Goal: Information Seeking & Learning: Learn about a topic

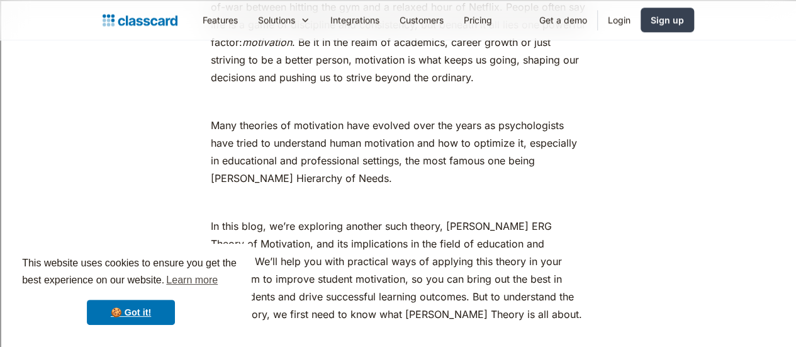
scroll to position [655, 0]
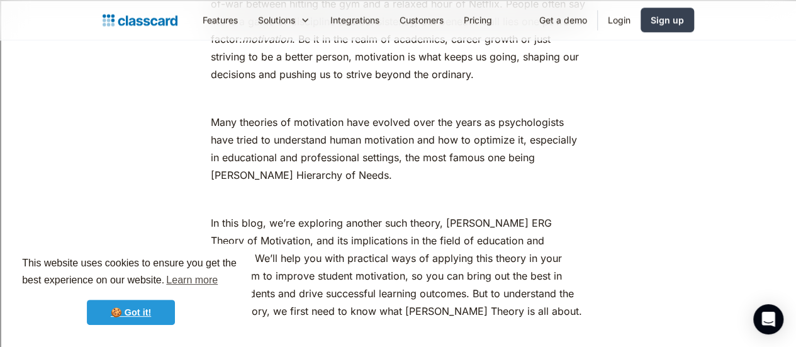
click at [113, 309] on link "🍪 Got it!" at bounding box center [131, 311] width 88 height 25
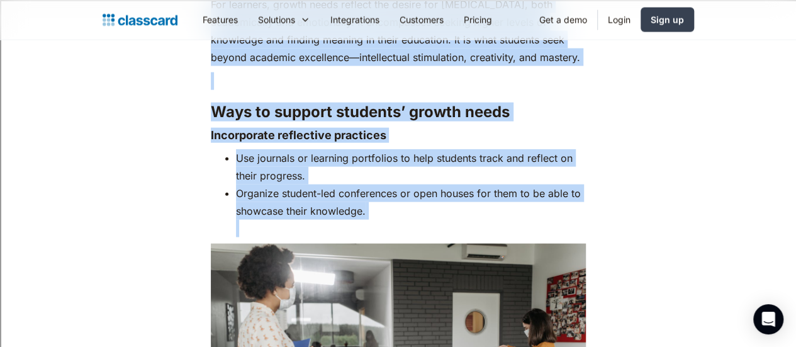
scroll to position [6176, 0]
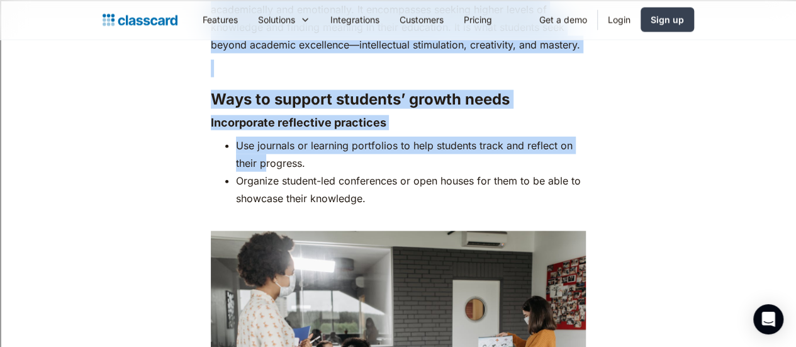
drag, startPoint x: 203, startPoint y: 213, endPoint x: 231, endPoint y: 196, distance: 33.5
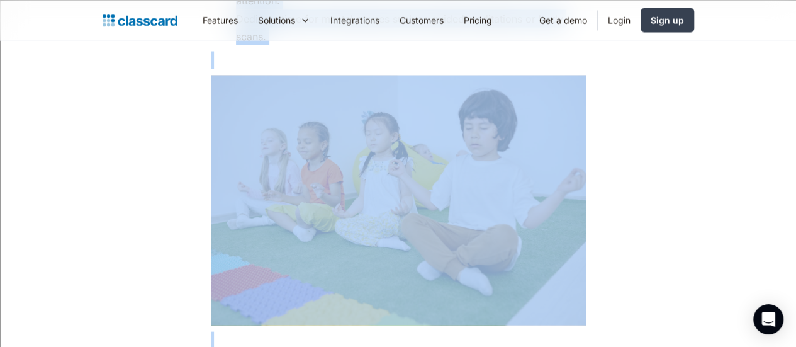
scroll to position [3742, 0]
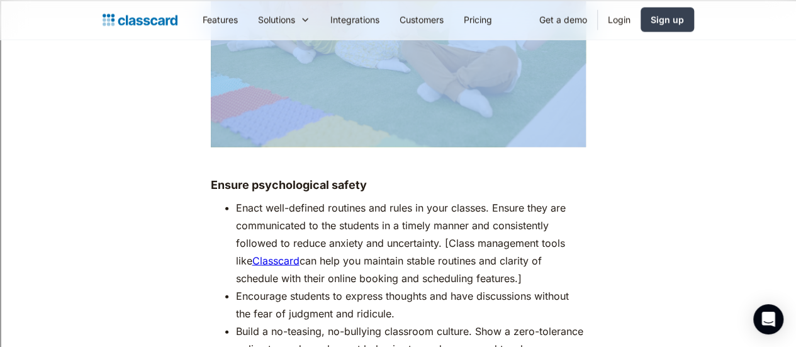
drag, startPoint x: 200, startPoint y: 169, endPoint x: 301, endPoint y: 173, distance: 101.4
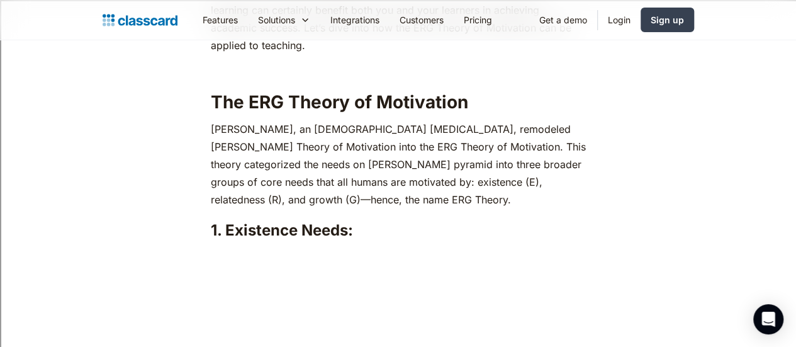
scroll to position [2372, 0]
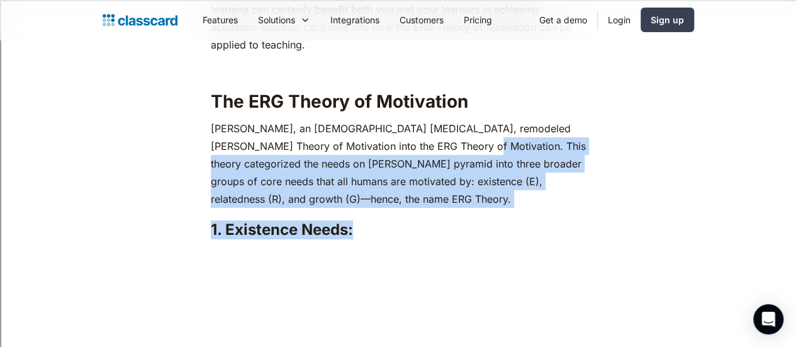
drag, startPoint x: 423, startPoint y: 153, endPoint x: 438, endPoint y: 221, distance: 70.3
copy div "This theory categorized the needs on [PERSON_NAME] pyramid into three broader g…"
